Goal: Task Accomplishment & Management: Complete application form

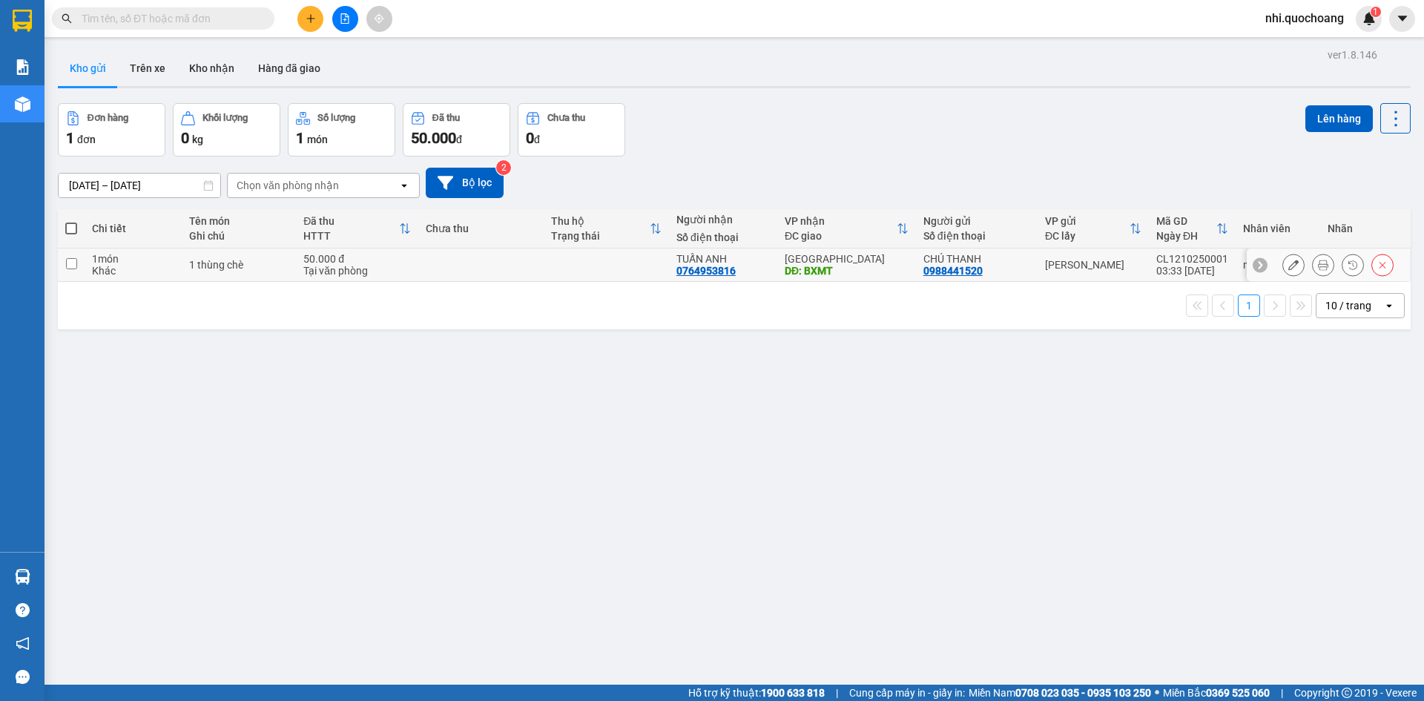
click at [75, 264] on input "checkbox" at bounding box center [71, 263] width 11 height 11
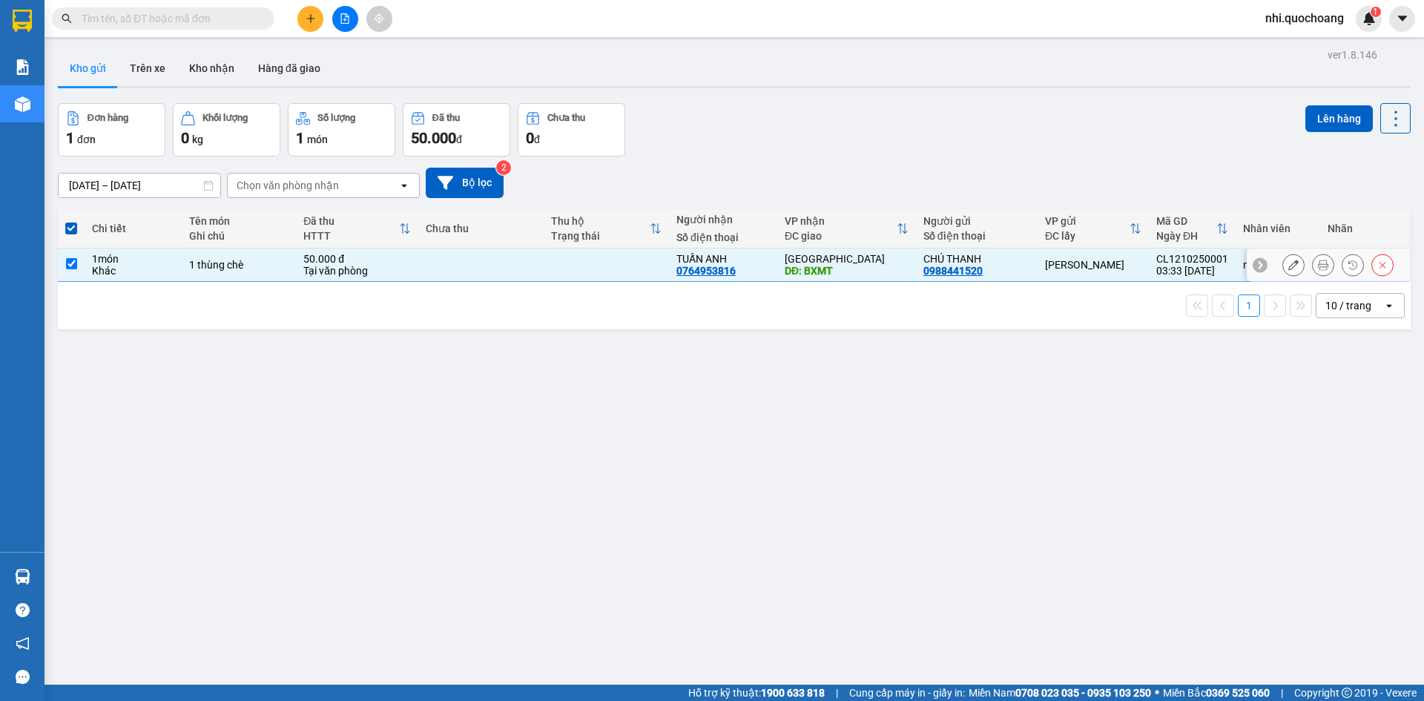
click at [76, 264] on input "checkbox" at bounding box center [71, 263] width 11 height 11
checkbox input "false"
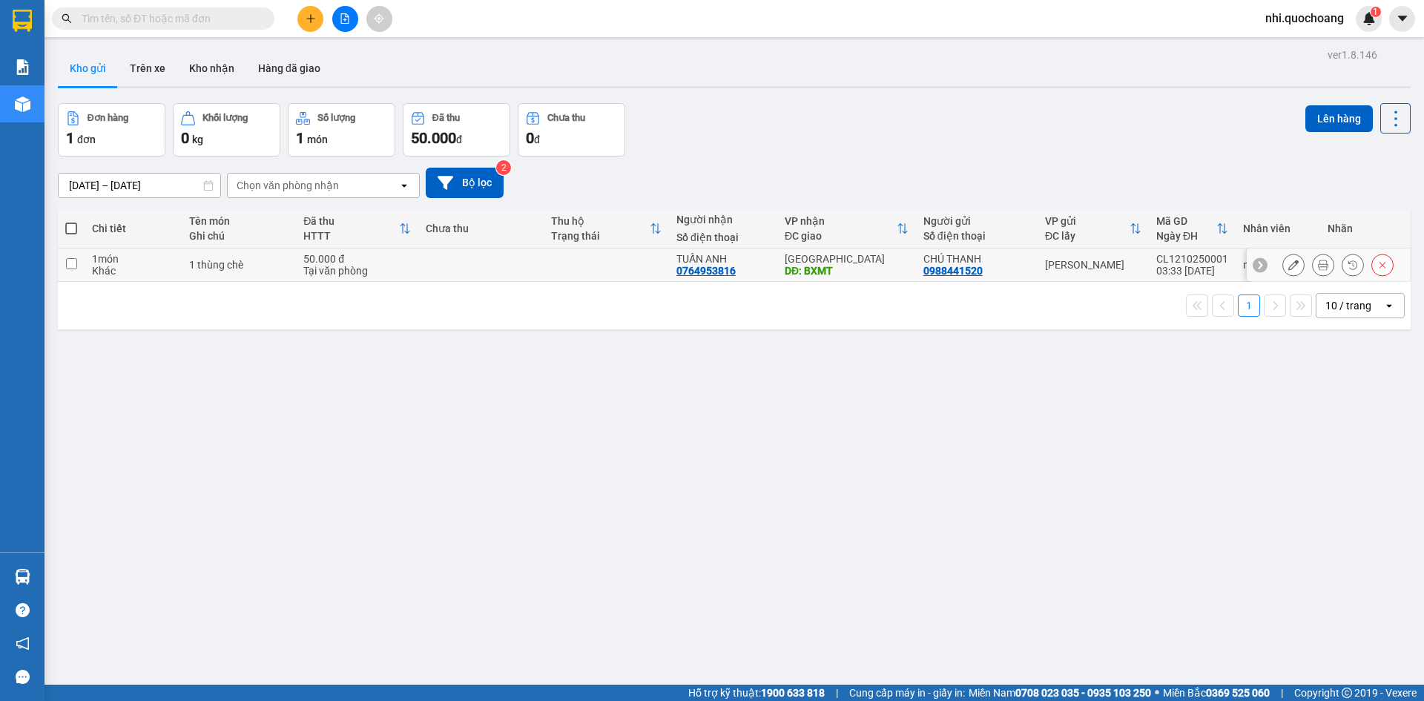
click at [1318, 265] on icon at bounding box center [1323, 265] width 10 height 10
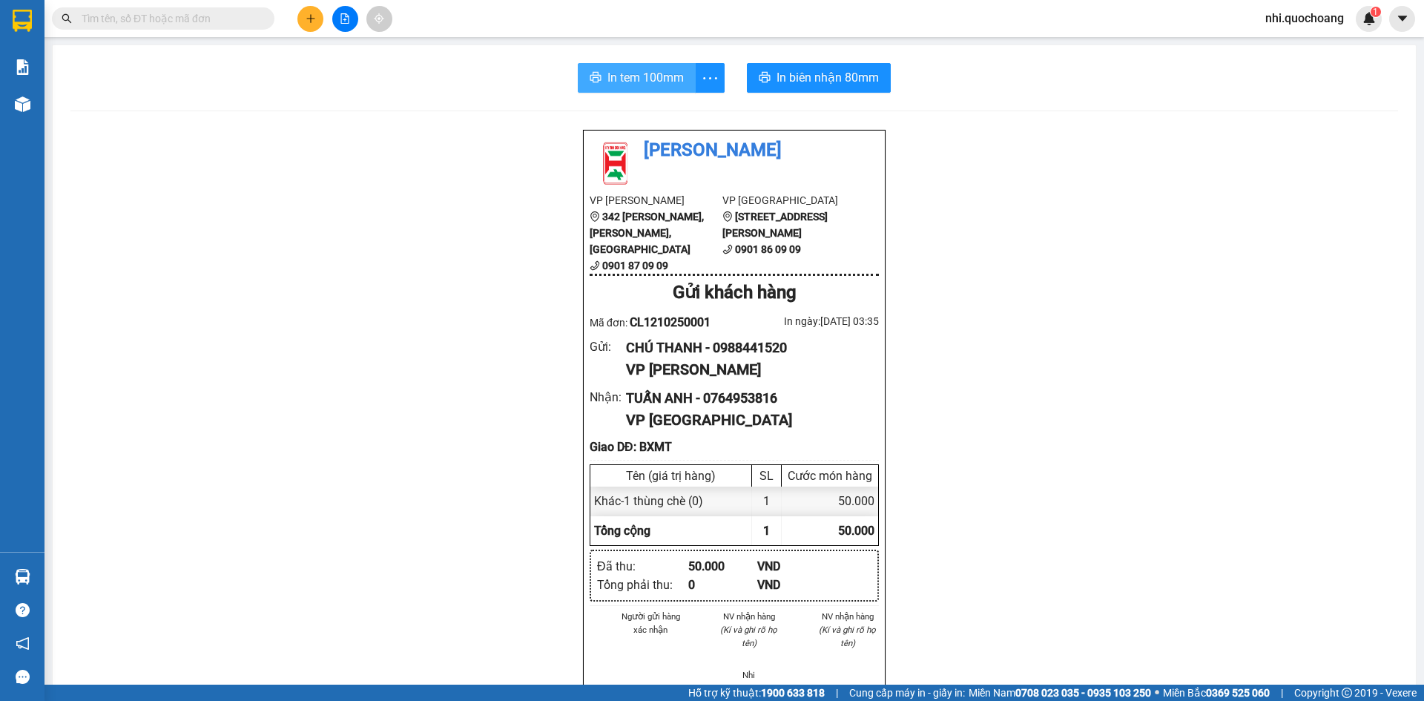
click at [637, 76] on span "In tem 100mm" at bounding box center [646, 77] width 76 height 19
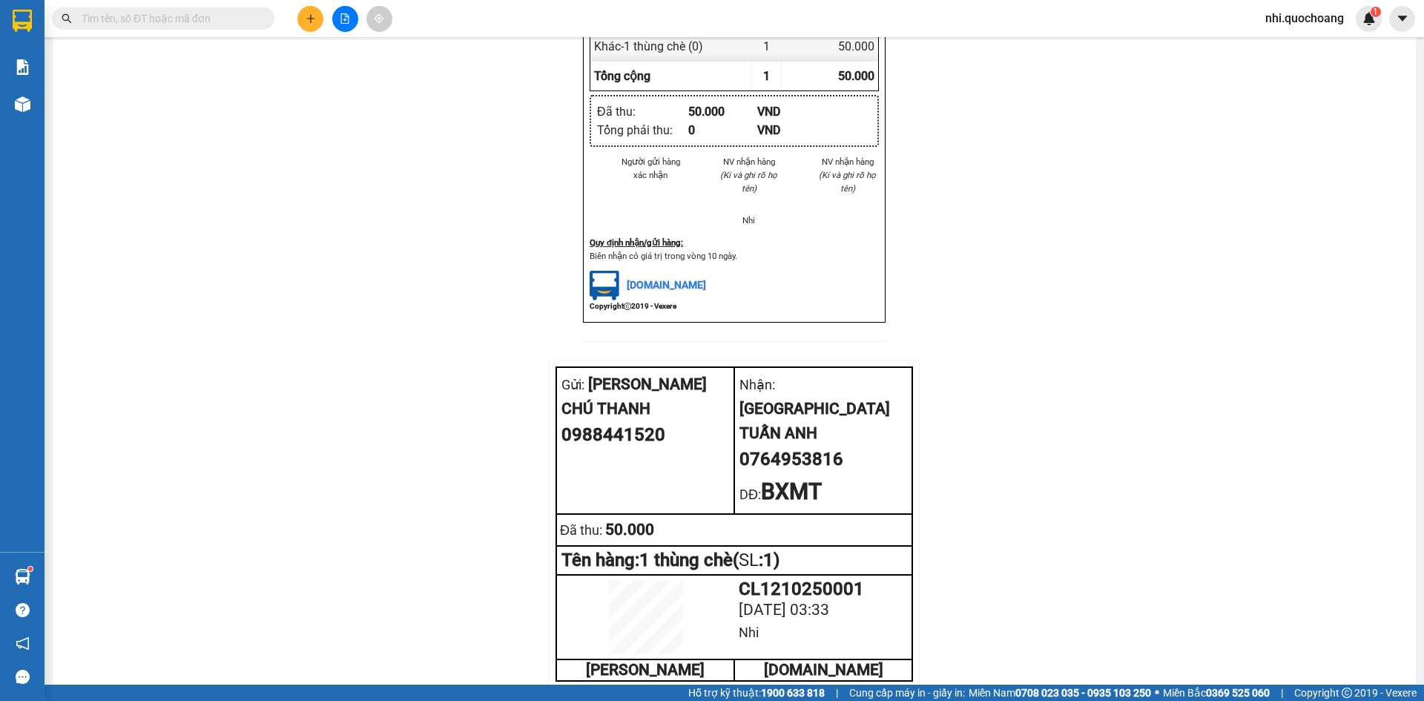
scroll to position [481, 0]
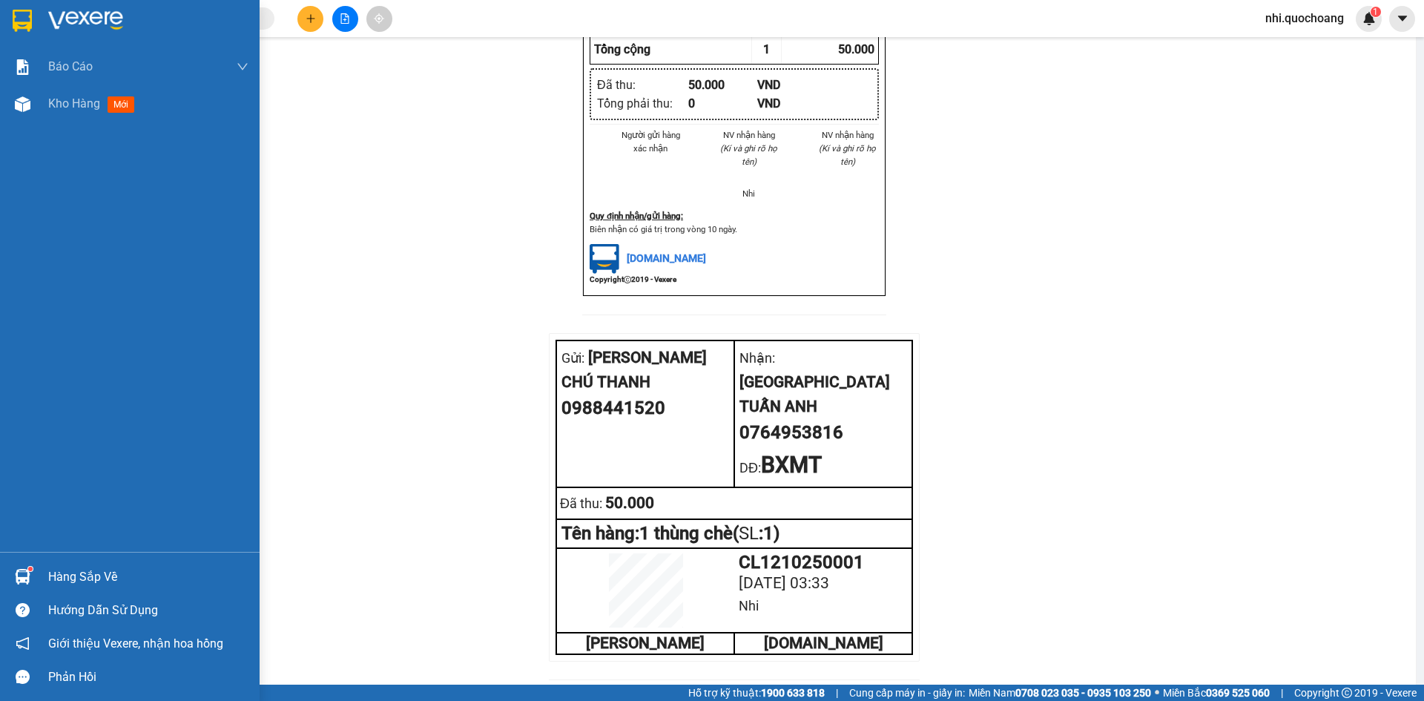
click at [26, 23] on img at bounding box center [22, 21] width 19 height 22
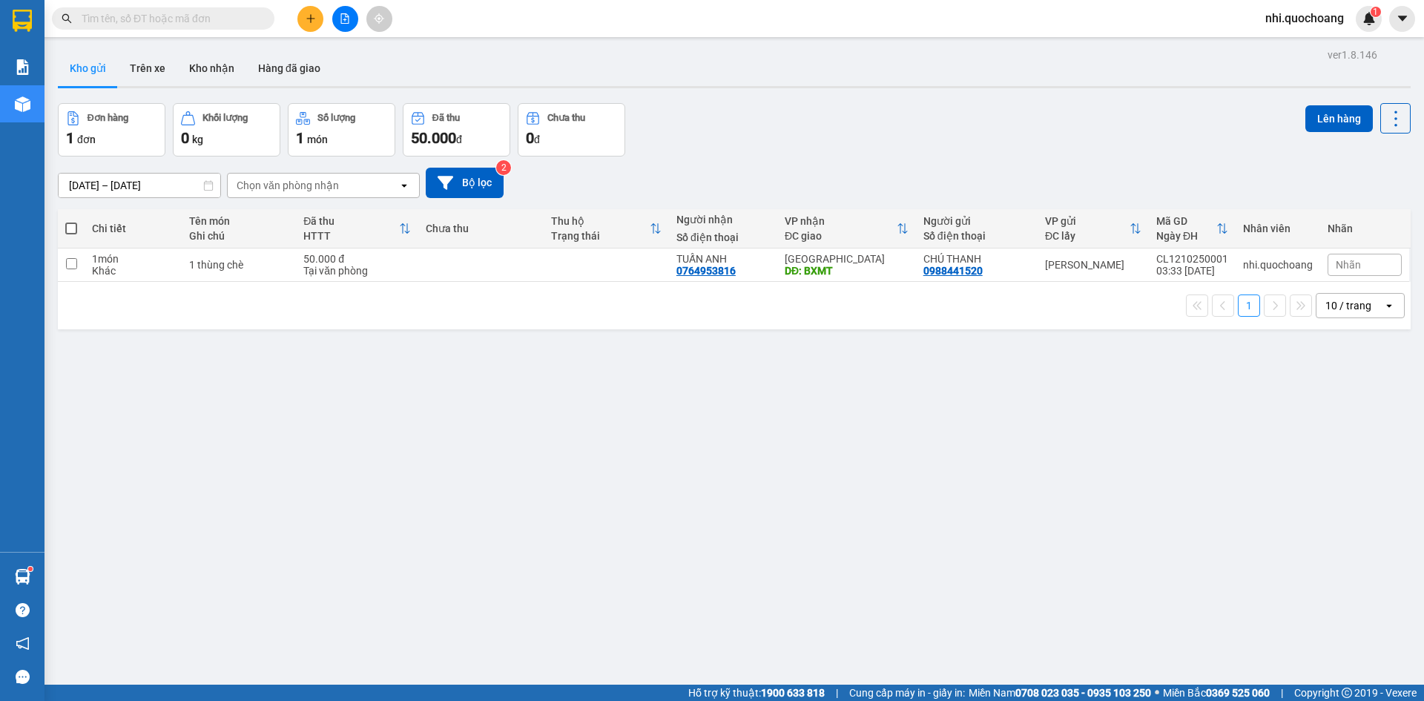
click at [188, 19] on input "text" at bounding box center [169, 18] width 175 height 16
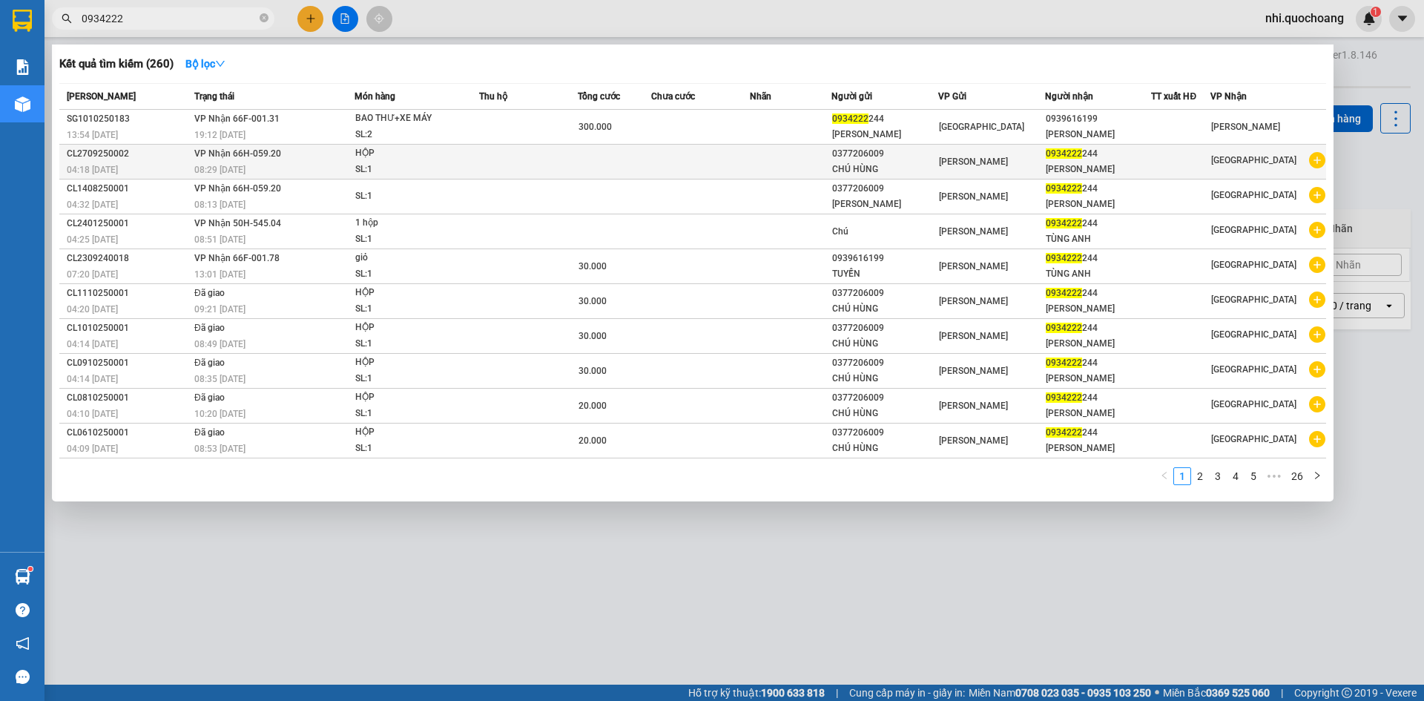
type input "0934222"
click at [834, 162] on div "0377206009" at bounding box center [884, 154] width 105 height 16
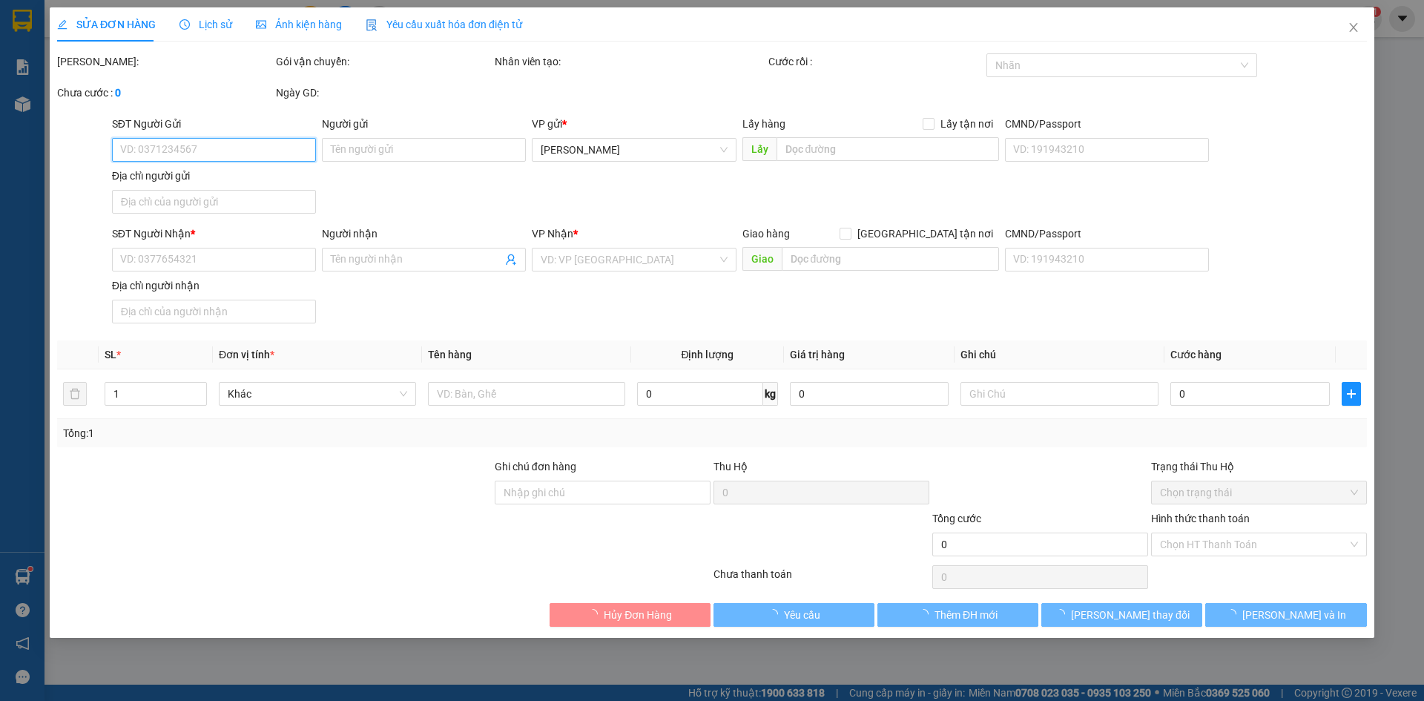
type input "0377206009"
type input "CHÚ HÙNG"
type input "0934222244"
type input "[PERSON_NAME]"
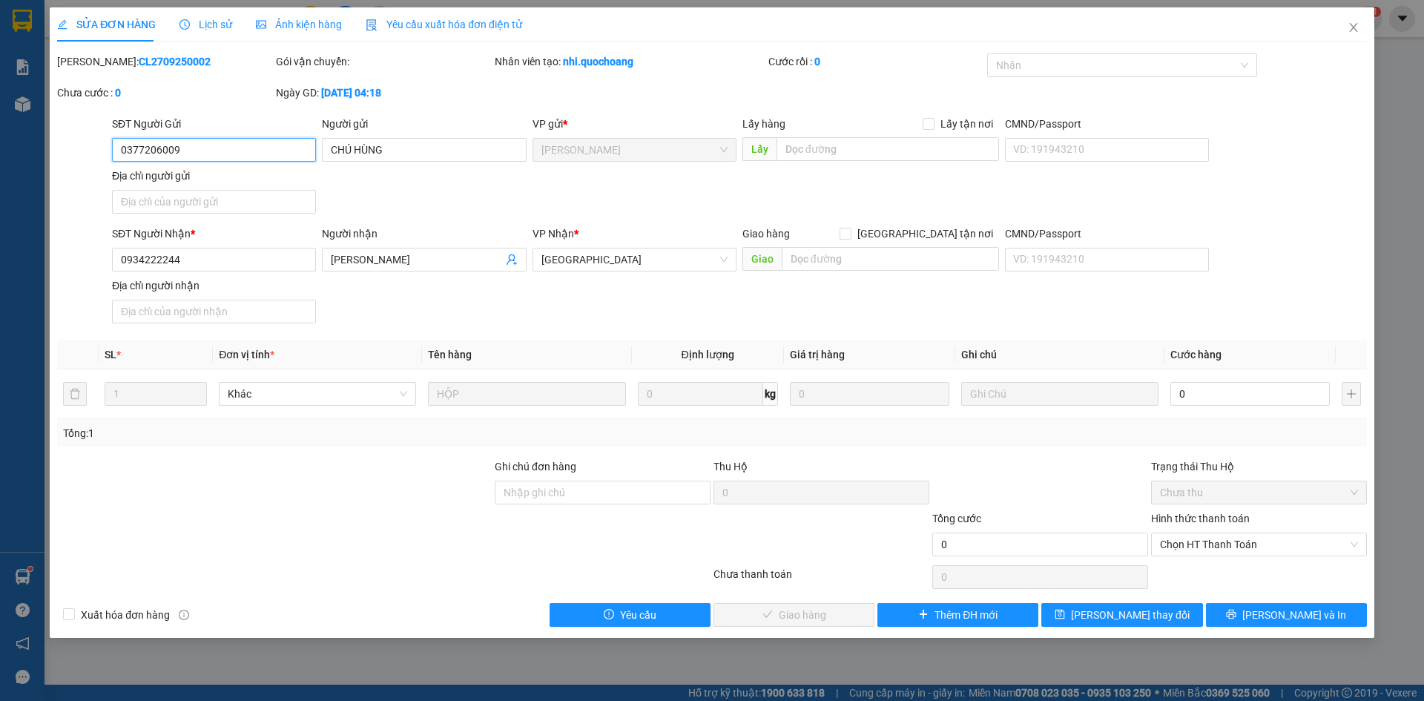
drag, startPoint x: 251, startPoint y: 156, endPoint x: 54, endPoint y: 156, distance: 197.3
click at [54, 156] on div "SỬA ĐƠN HÀNG Lịch sử Ảnh kiện hàng Yêu cầu xuất hóa đơn điện tử Total Paid Fee …" at bounding box center [712, 322] width 1325 height 631
click at [1354, 28] on icon "close" at bounding box center [1353, 27] width 8 height 9
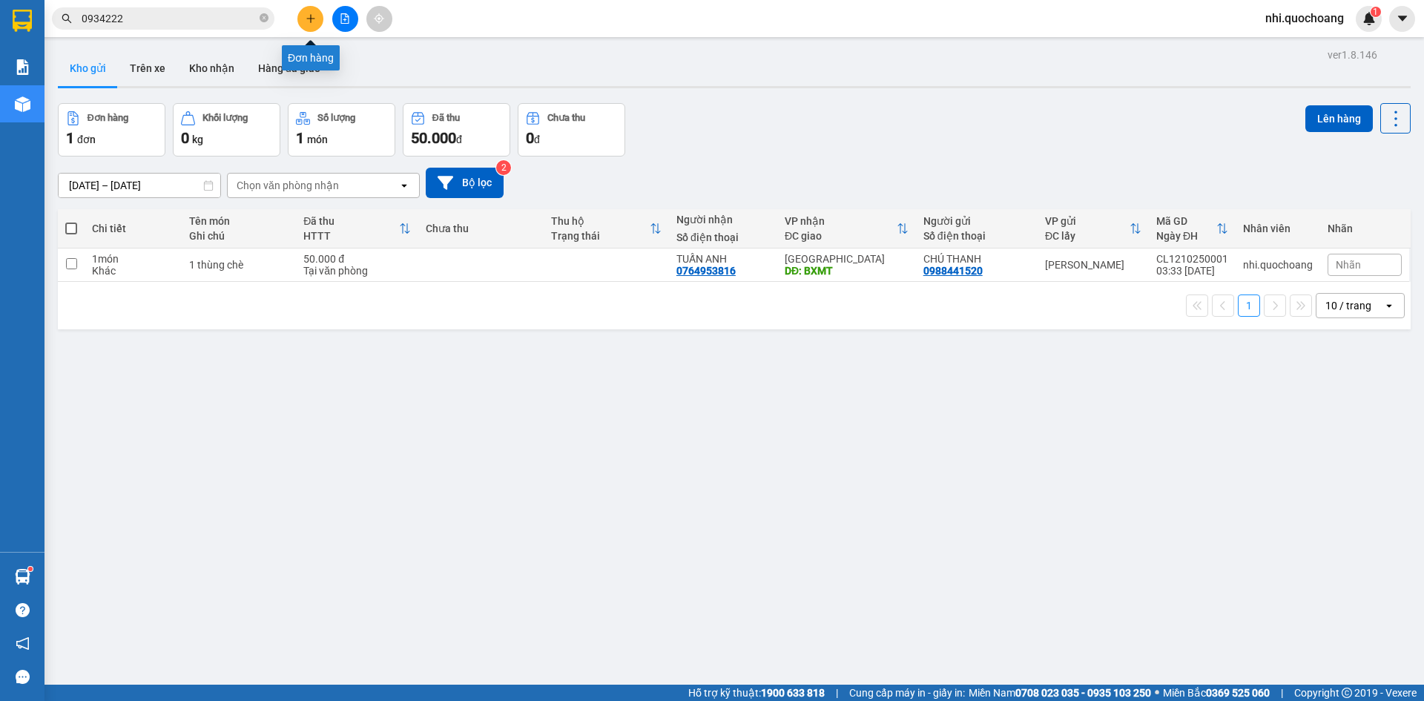
click at [312, 17] on icon "plus" at bounding box center [311, 18] width 10 height 10
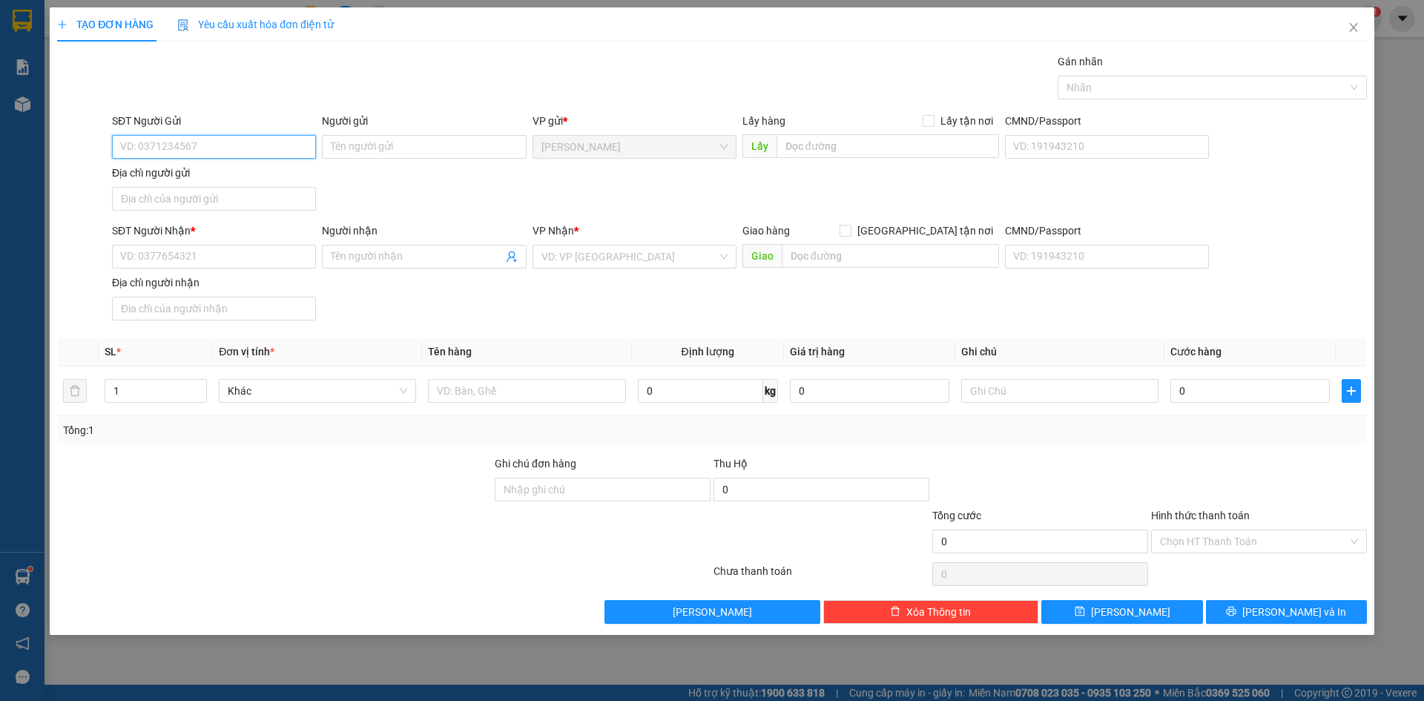
click at [194, 149] on input "SĐT Người Gửi" at bounding box center [214, 147] width 204 height 24
paste input "0377206009"
type input "0377206009"
click at [232, 171] on div "0377206009 - CHÚ HÙNG" at bounding box center [214, 176] width 186 height 16
type input "CHÚ HÙNG"
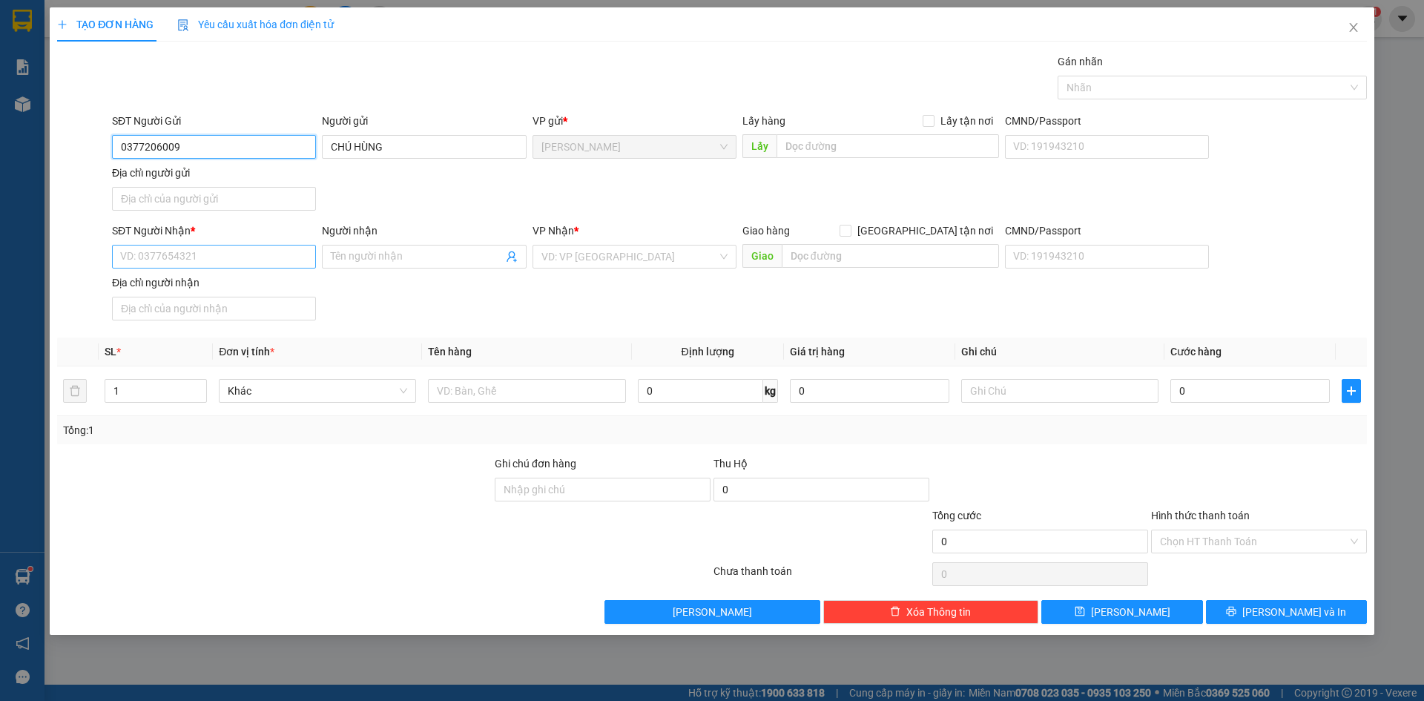
type input "0377206009"
click at [195, 255] on input "SĐT Người Nhận *" at bounding box center [214, 257] width 204 height 24
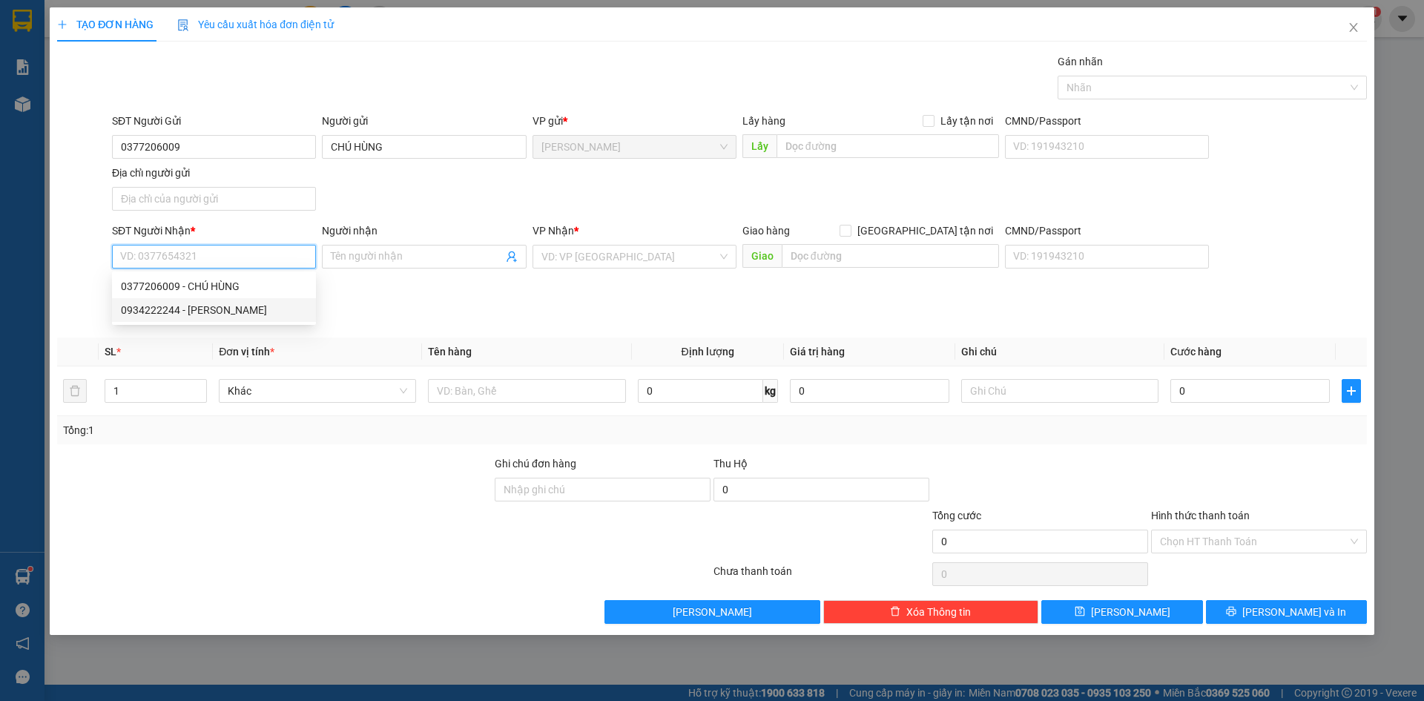
click at [232, 314] on div "0934222244 - [PERSON_NAME]" at bounding box center [214, 310] width 186 height 16
type input "0934222244"
type input "[PERSON_NAME]"
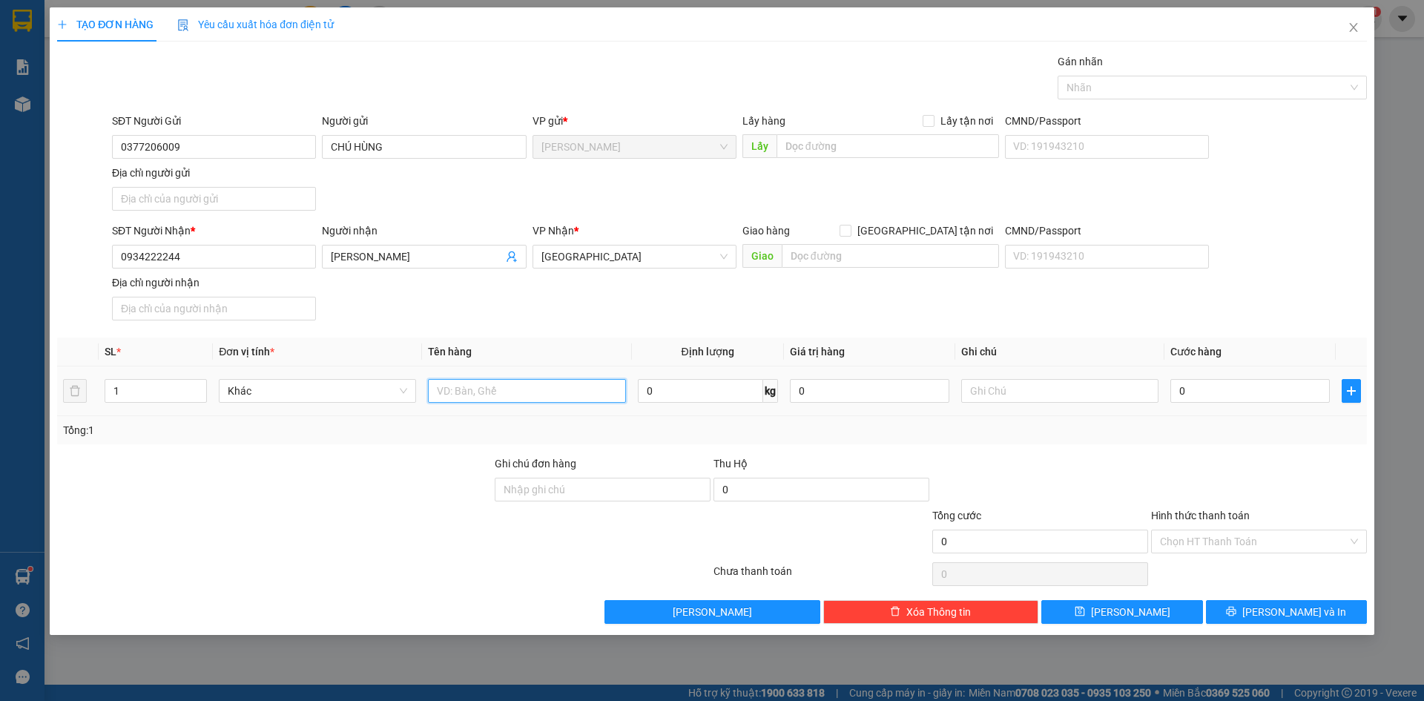
click at [502, 396] on input "text" at bounding box center [526, 391] width 197 height 24
type input "HỘP"
drag, startPoint x: 1274, startPoint y: 613, endPoint x: 1247, endPoint y: 609, distance: 27.0
click at [1269, 613] on button "[PERSON_NAME] và In" at bounding box center [1286, 612] width 161 height 24
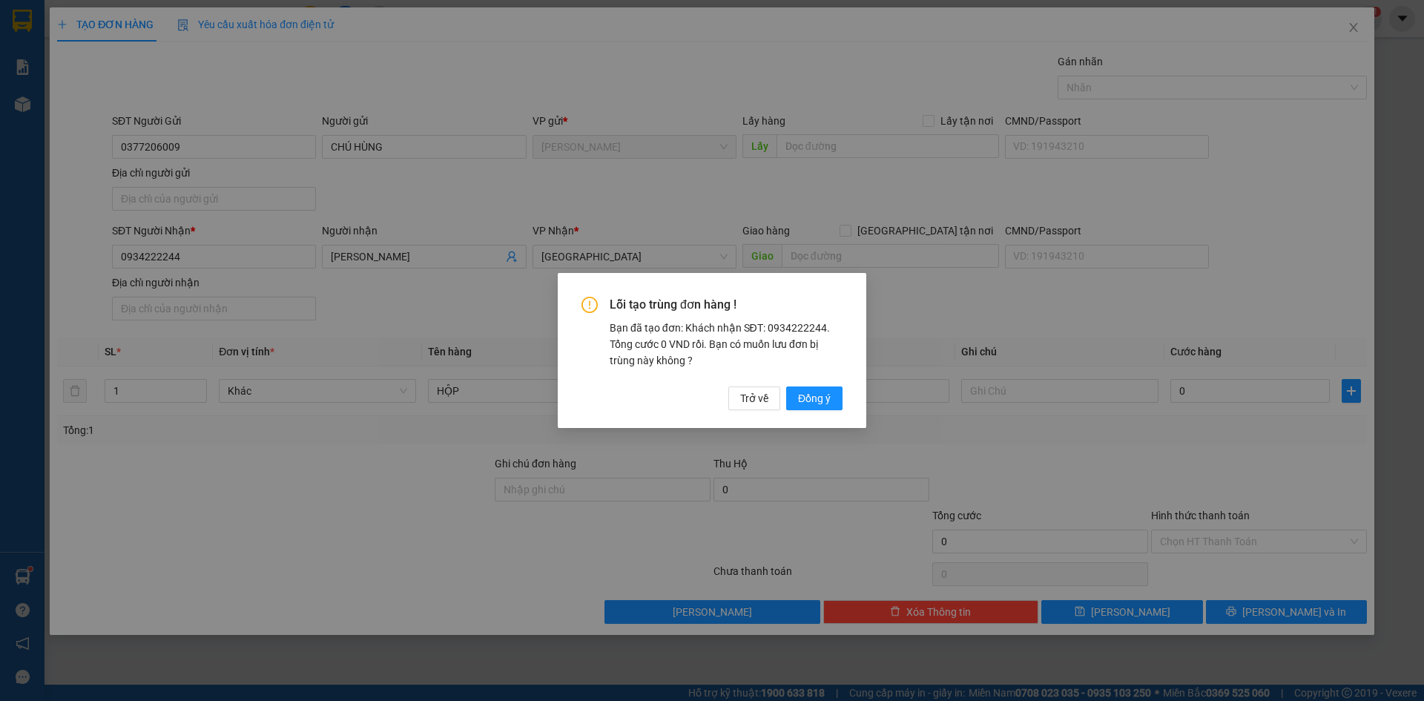
click at [808, 383] on div "Lỗi tạo trùng đơn hàng ! Bạn đã tạo đơn: Khách nhận SĐT: 0934222244. Tổng cước …" at bounding box center [712, 353] width 261 height 113
click at [822, 393] on span "Đồng ý" at bounding box center [814, 398] width 33 height 16
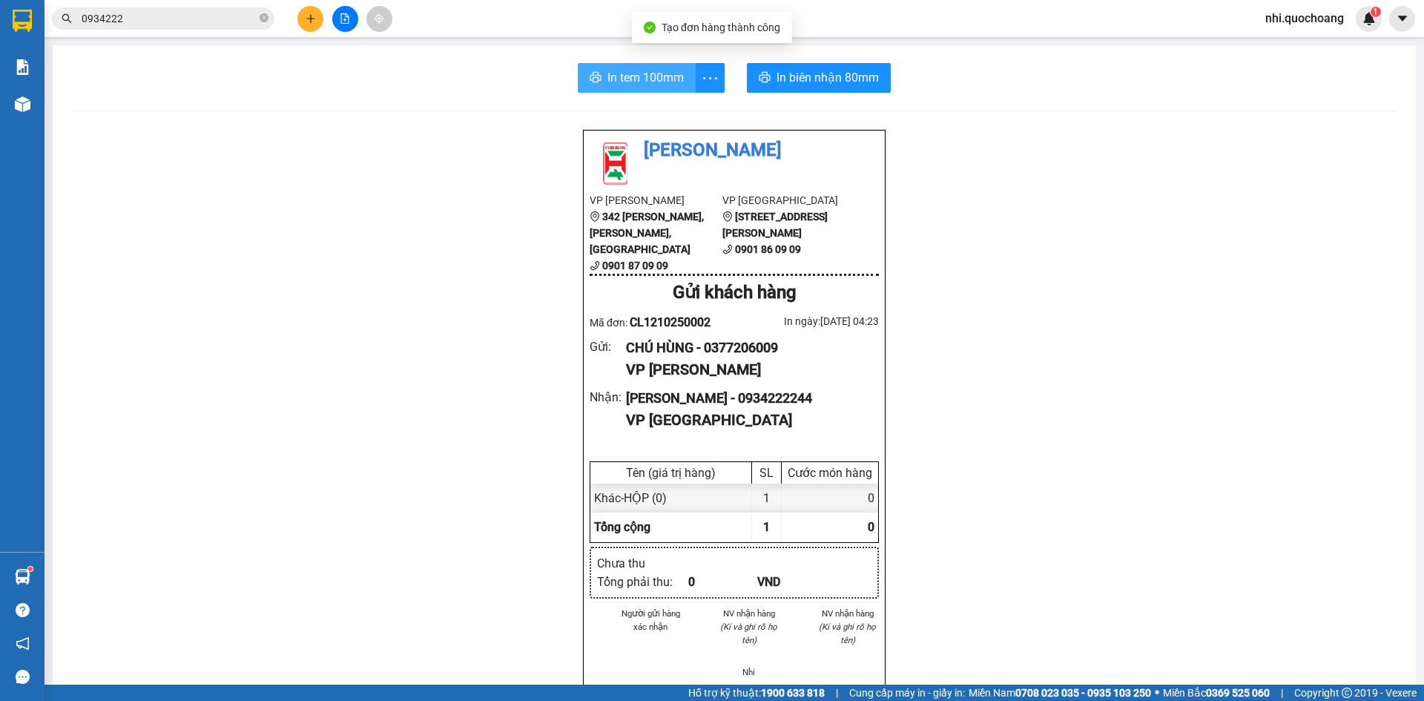
click at [626, 71] on span "In tem 100mm" at bounding box center [646, 77] width 76 height 19
